Goal: Understand process/instructions: Learn how to perform a task or action

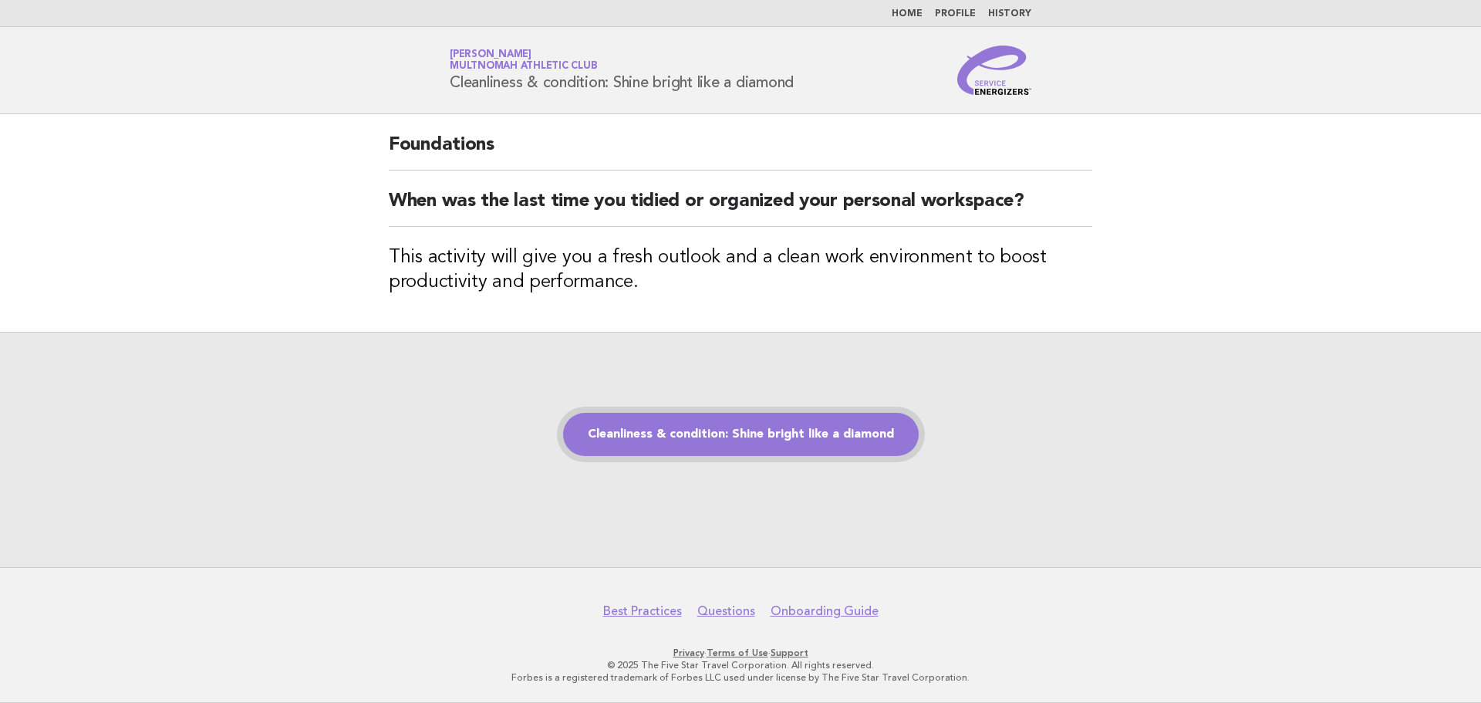
click at [794, 442] on link "Cleanliness & condition: Shine bright like a diamond" at bounding box center [741, 434] width 356 height 43
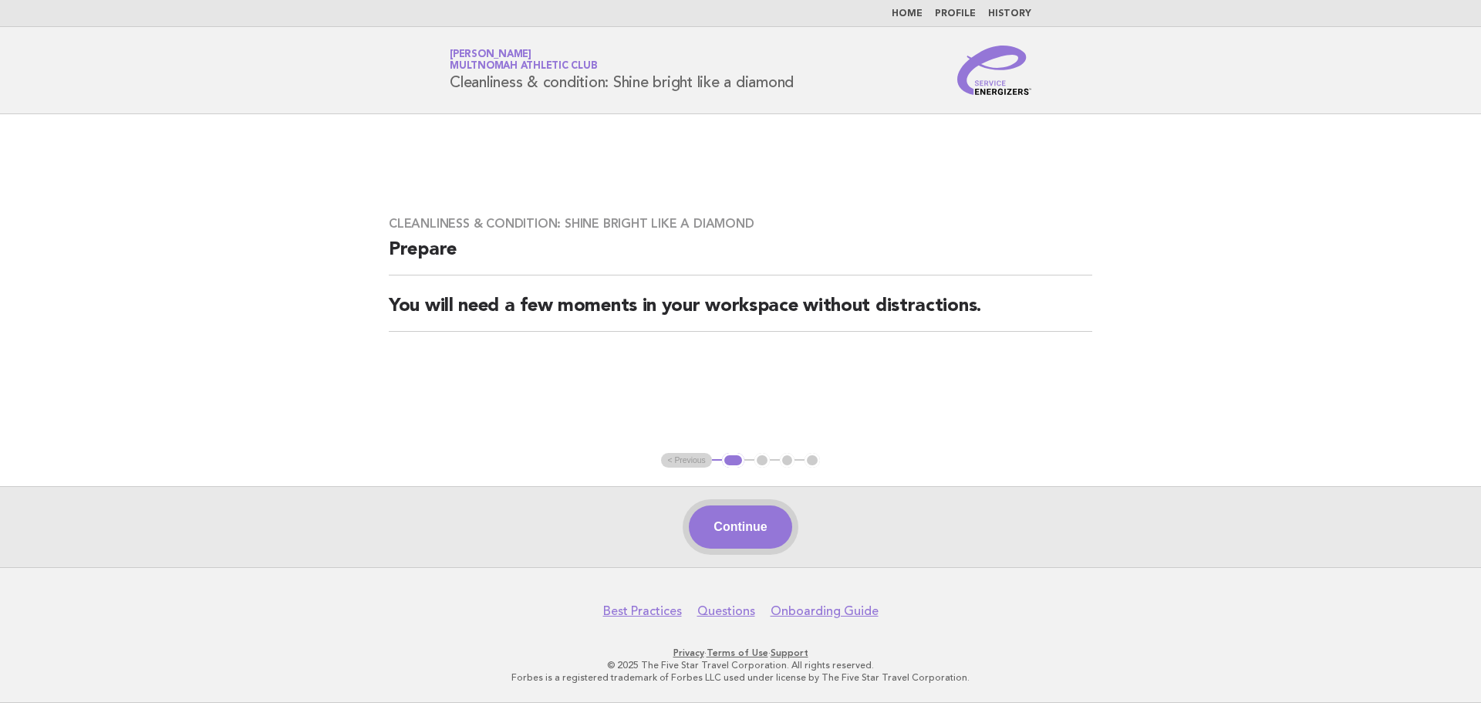
click at [767, 529] on button "Continue" at bounding box center [740, 526] width 103 height 43
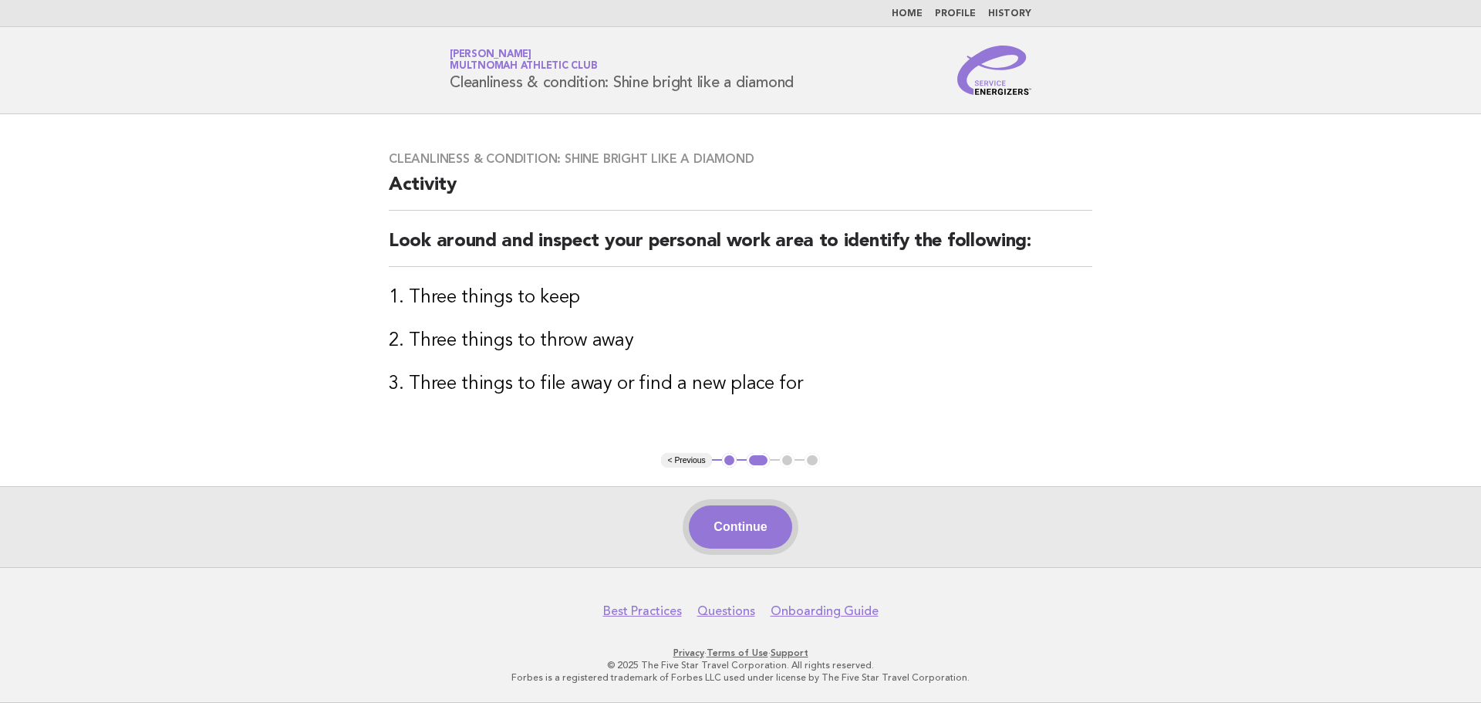
click at [771, 523] on button "Continue" at bounding box center [740, 526] width 103 height 43
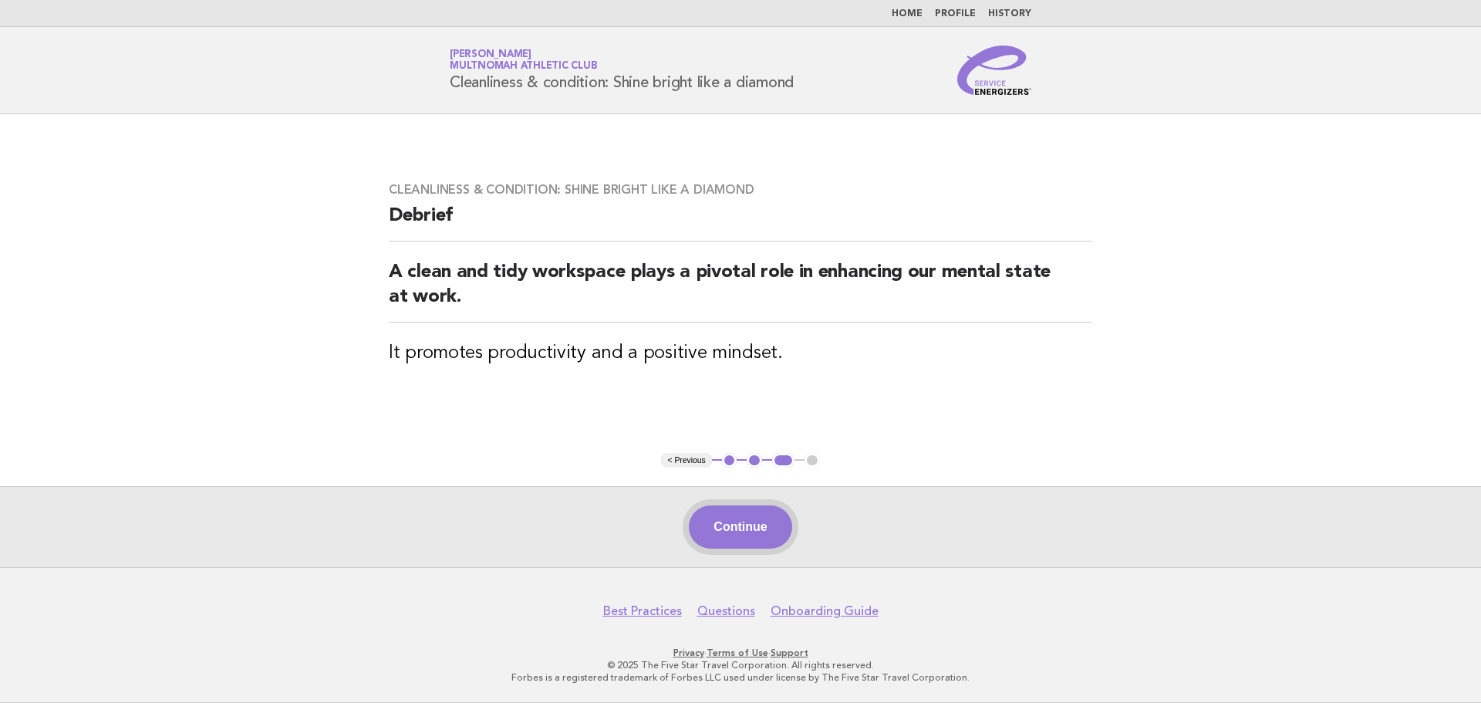
click at [773, 518] on button "Continue" at bounding box center [740, 526] width 103 height 43
